Goal: Navigation & Orientation: Find specific page/section

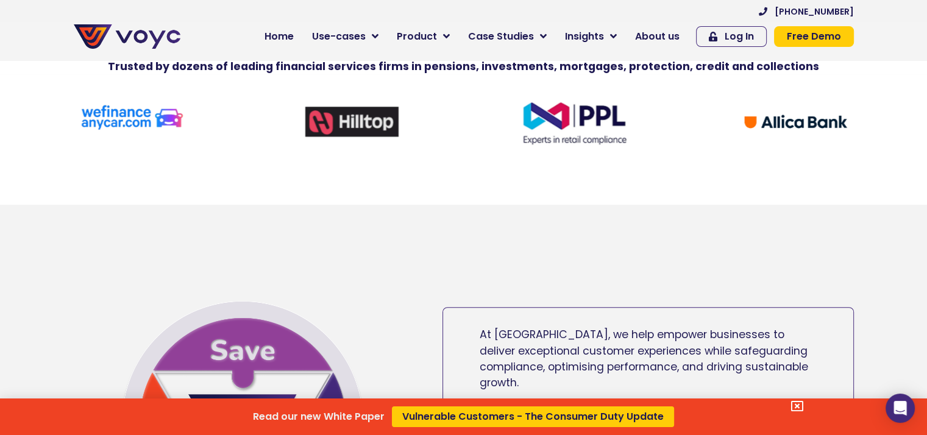
scroll to position [411, 0]
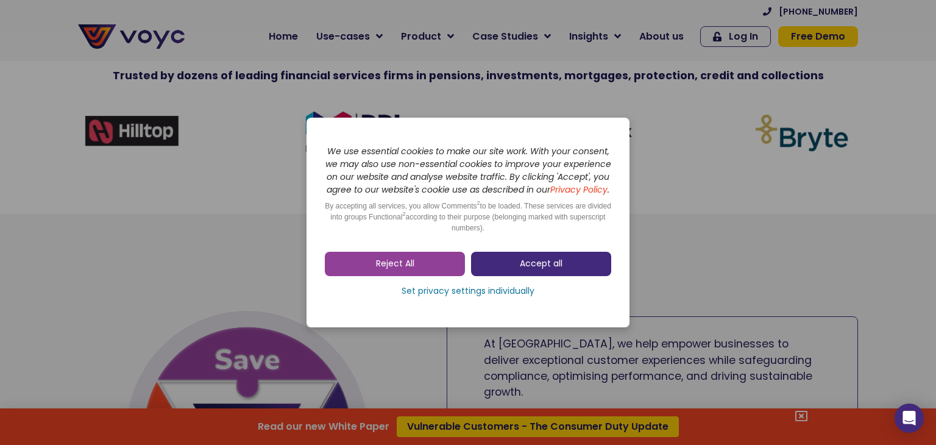
click at [531, 270] on span "Accept all" at bounding box center [541, 264] width 43 height 12
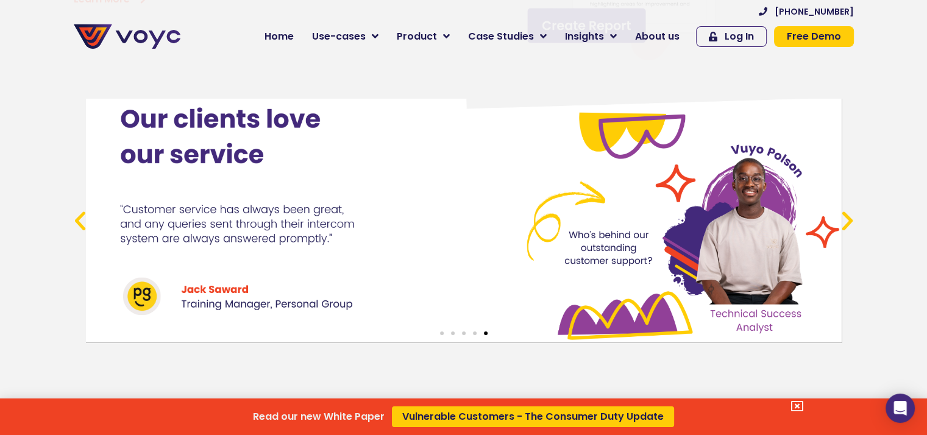
scroll to position [4467, 0]
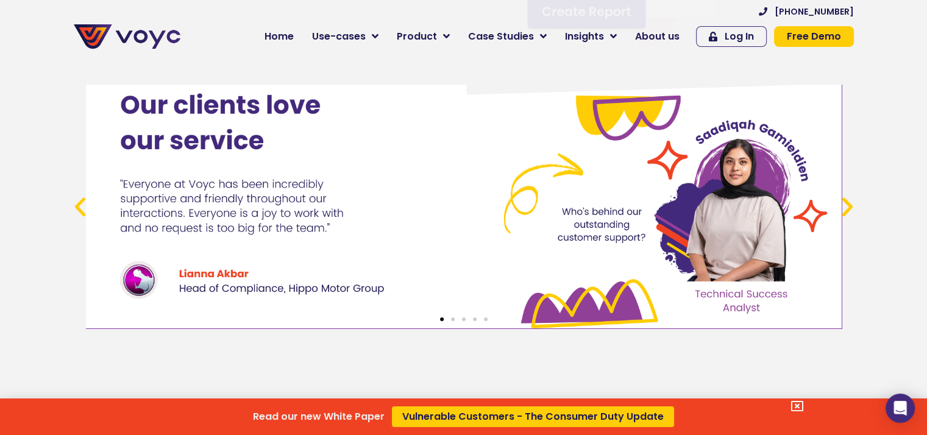
click at [849, 215] on div "Read our new White Paper Vulnerable Customers - The Consumer Duty Update" at bounding box center [463, 217] width 927 height 435
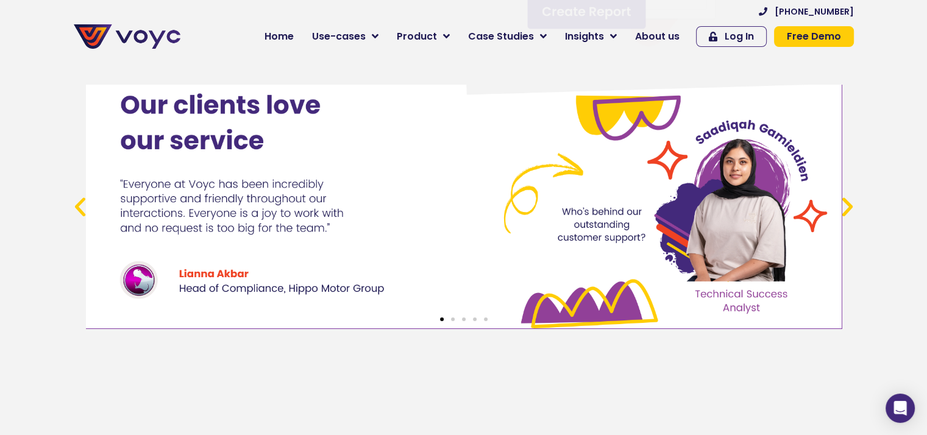
click at [849, 219] on icon "Next slide" at bounding box center [847, 206] width 25 height 25
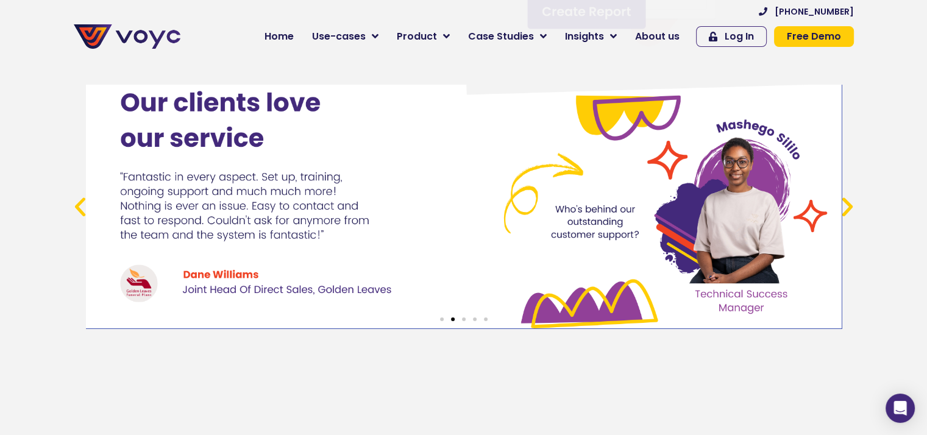
click at [850, 216] on icon "Next slide" at bounding box center [847, 206] width 25 height 25
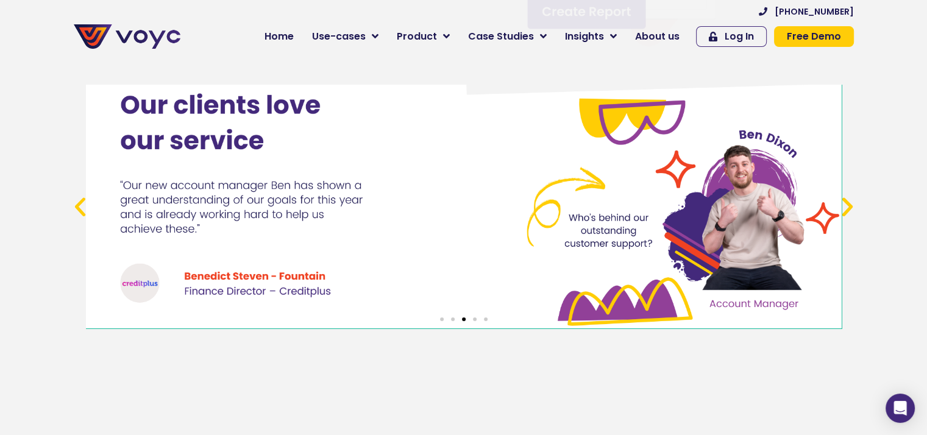
click at [850, 216] on icon "Next slide" at bounding box center [847, 206] width 25 height 25
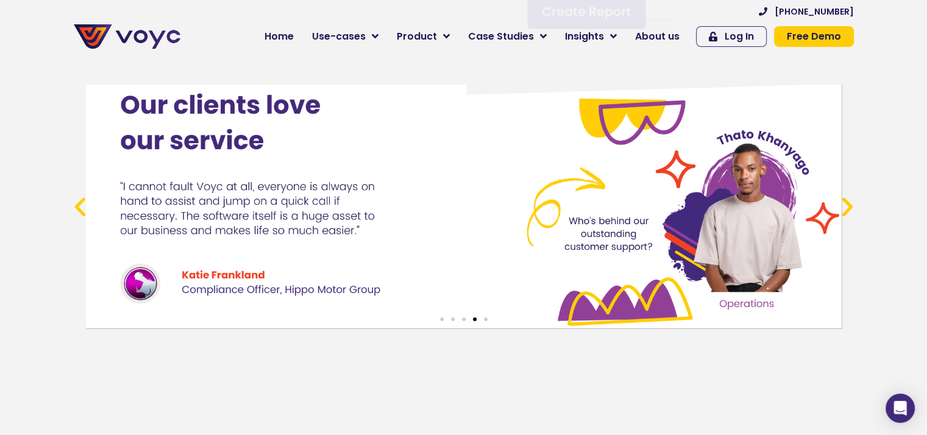
click at [850, 216] on icon "Next slide" at bounding box center [847, 206] width 25 height 25
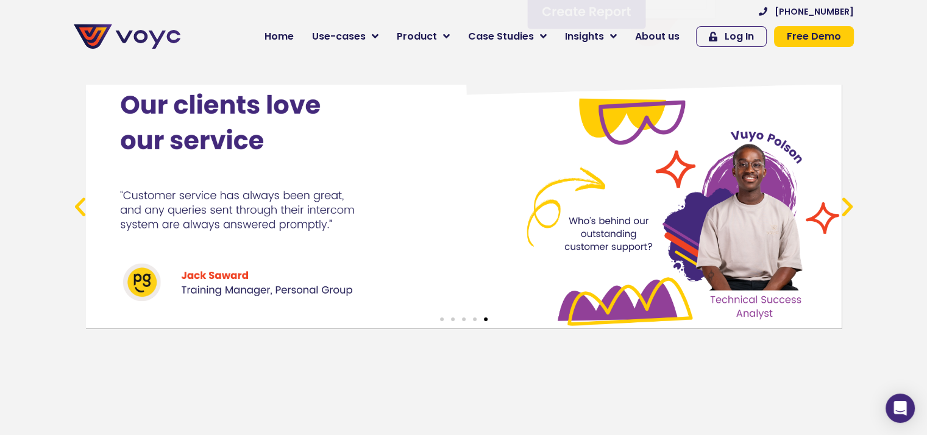
click at [850, 216] on icon "Next slide" at bounding box center [847, 206] width 25 height 25
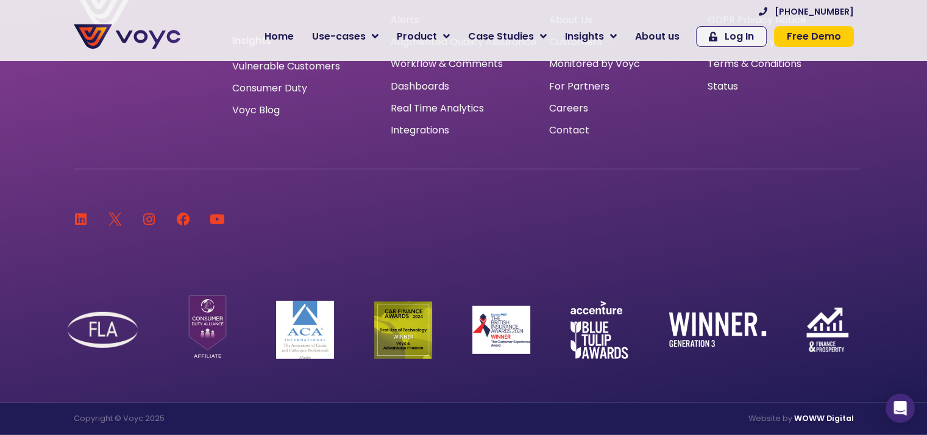
scroll to position [8051, 0]
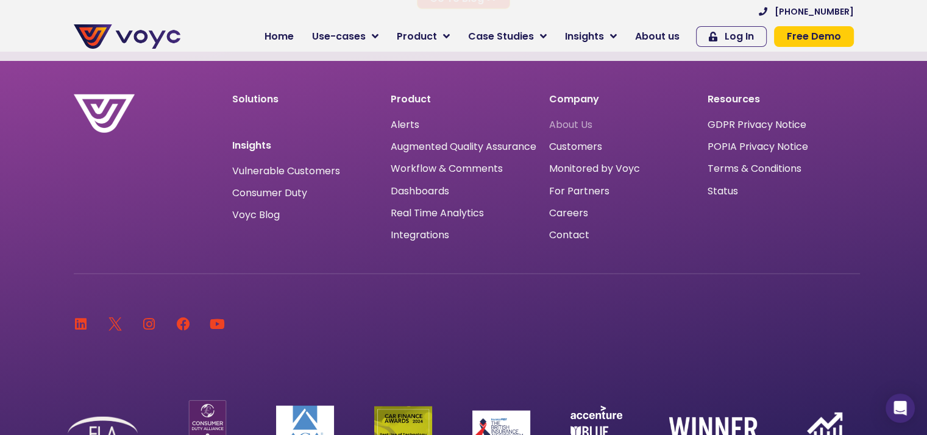
click at [589, 125] on span "About Us" at bounding box center [570, 125] width 43 height 0
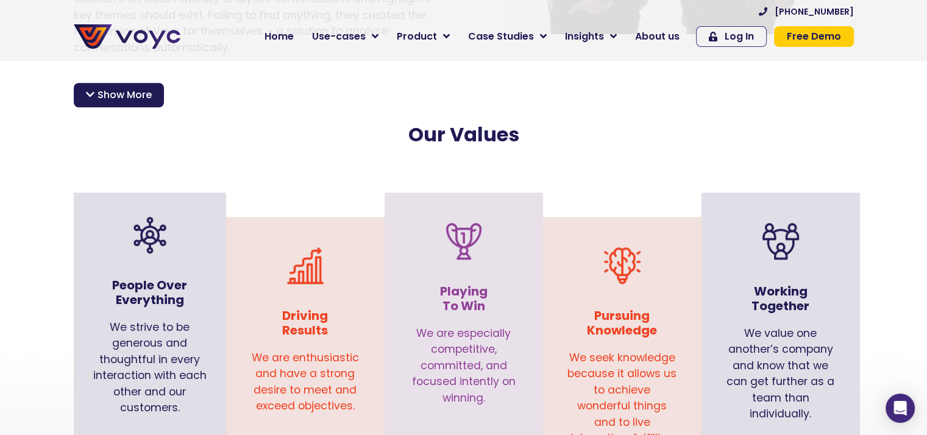
scroll to position [1203, 0]
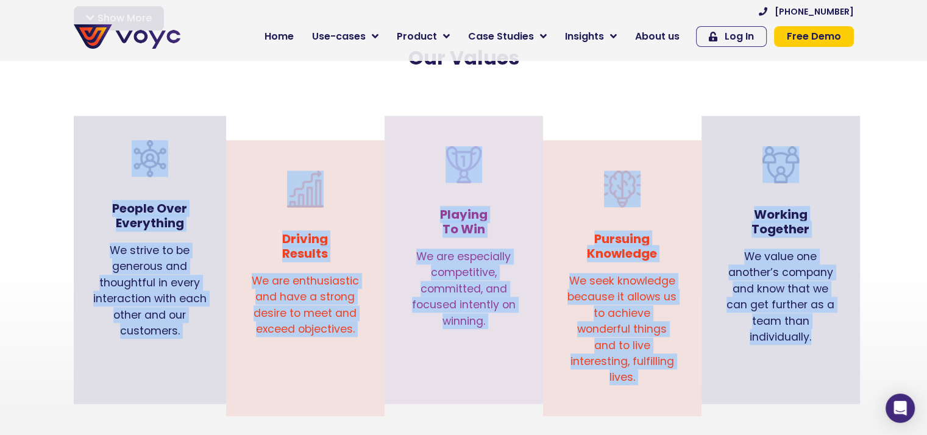
drag, startPoint x: 105, startPoint y: 164, endPoint x: 827, endPoint y: 335, distance: 742.0
click at [827, 335] on div "People Over Everything We strive to be generous and thoughtful in every interac…" at bounding box center [464, 272] width 792 height 288
copy div "People Over Everything We strive to be generous and thoughtful in every interac…"
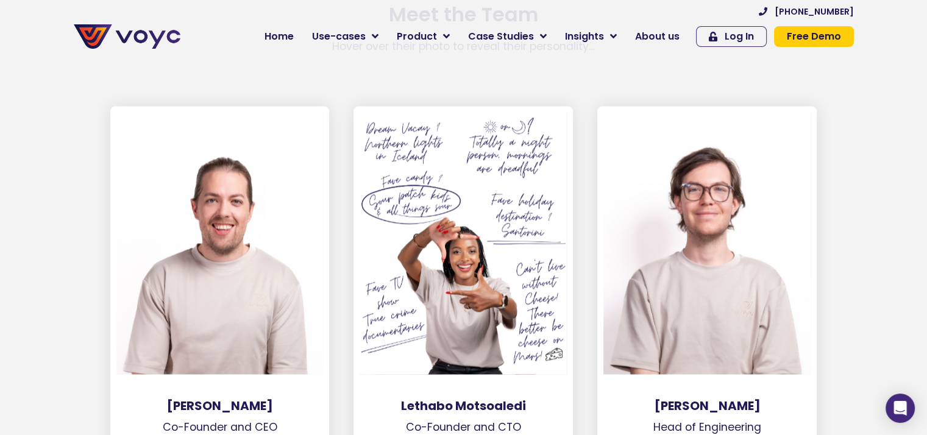
scroll to position [1662, 9]
